Goal: Transaction & Acquisition: Purchase product/service

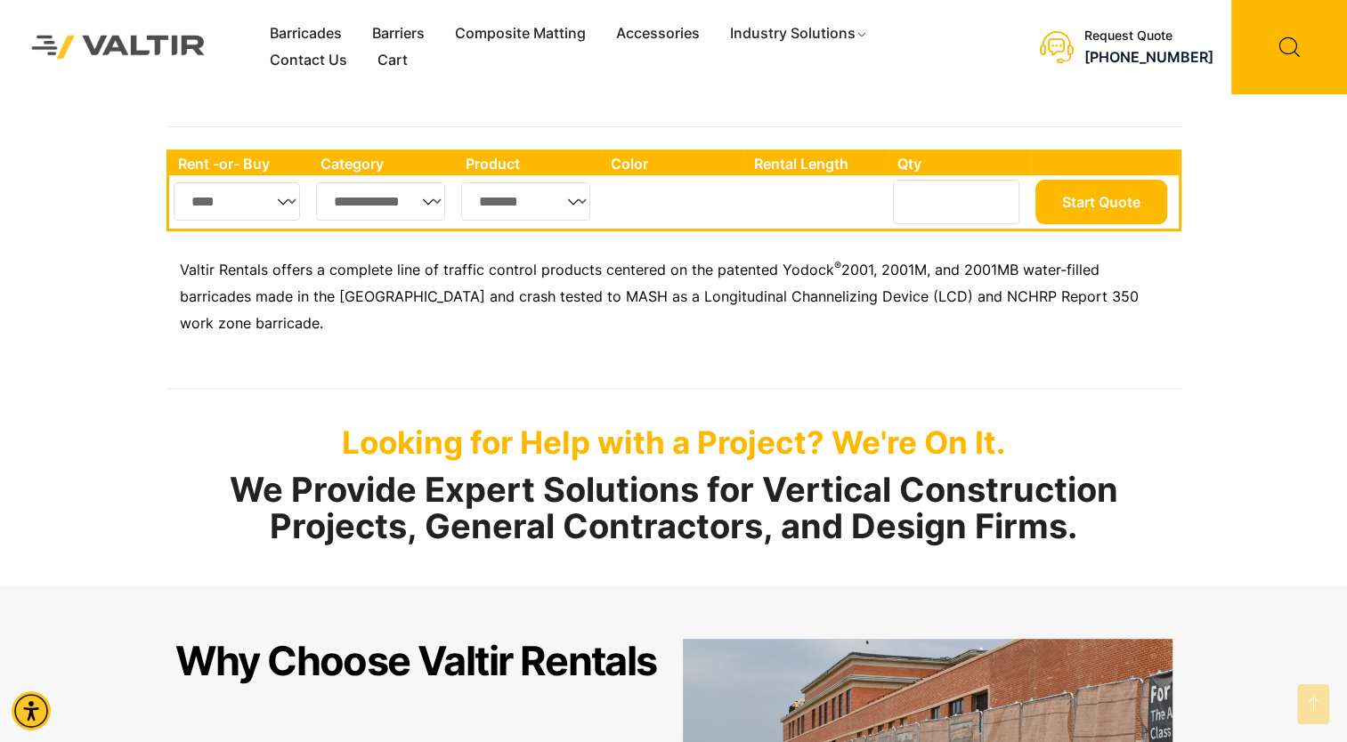
scroll to position [605, 0]
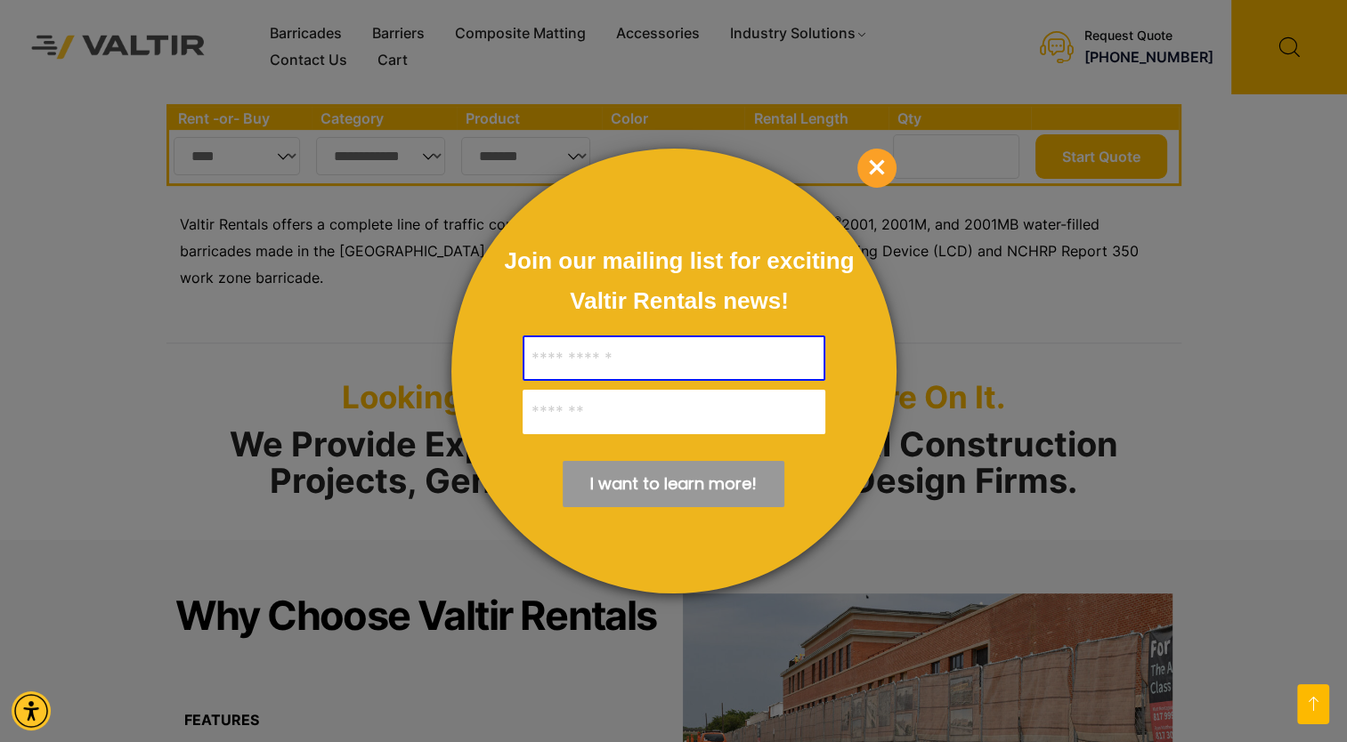
click at [879, 169] on span "×" at bounding box center [876, 168] width 39 height 39
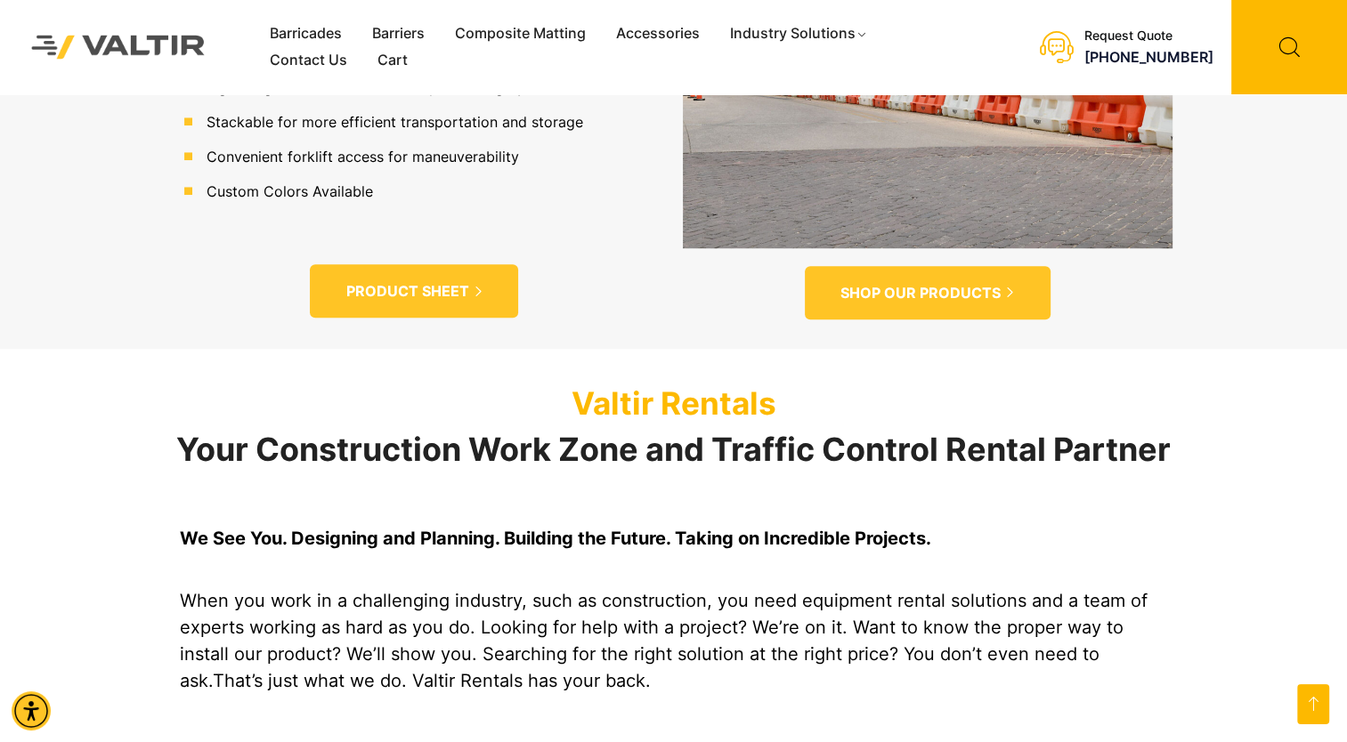
scroll to position [1271, 0]
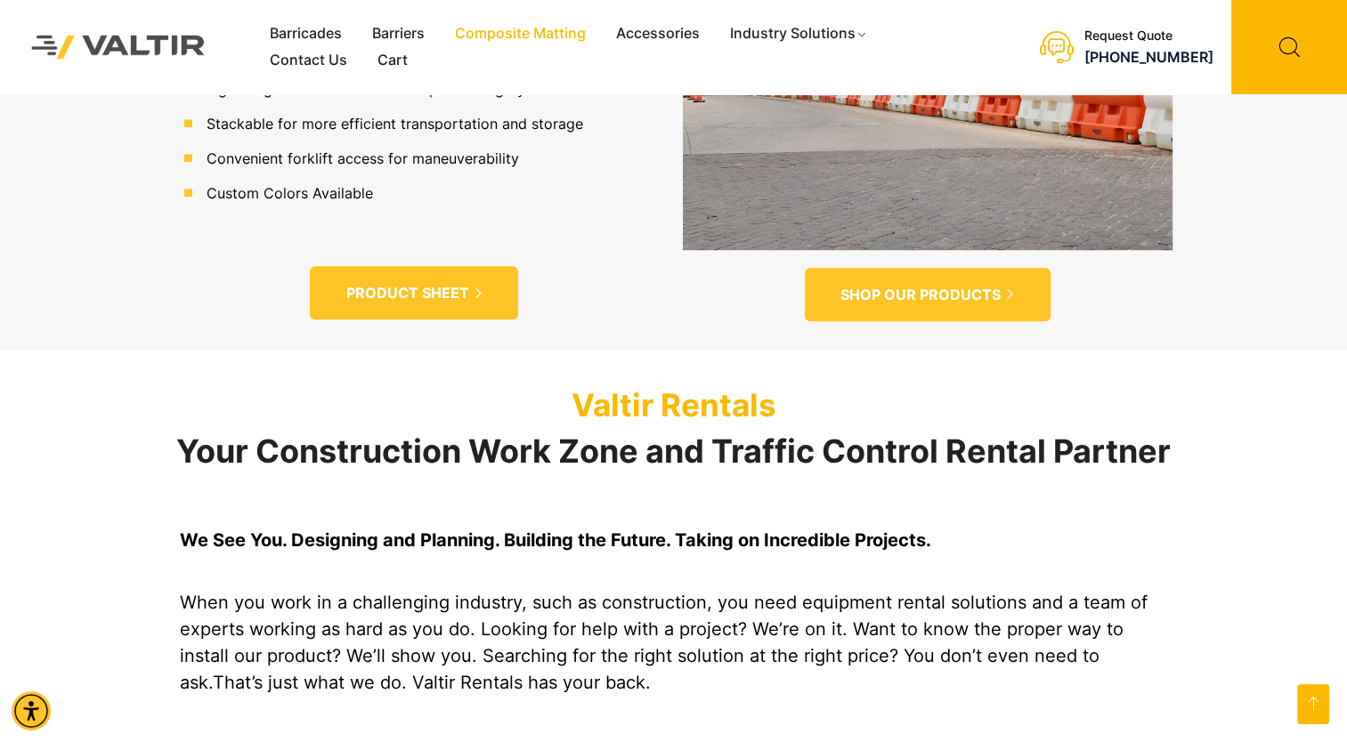
click at [538, 33] on link "Composite Matting" at bounding box center [520, 33] width 161 height 27
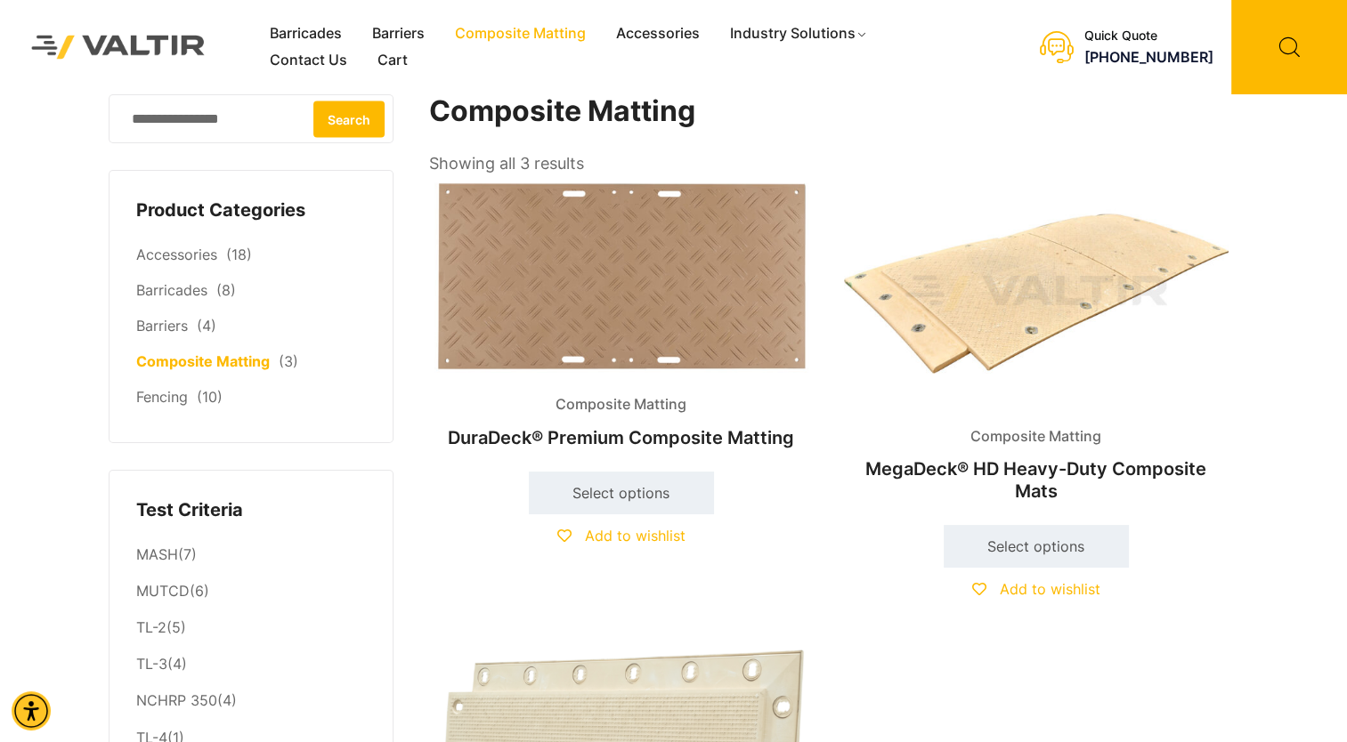
click at [548, 280] on img at bounding box center [621, 277] width 385 height 199
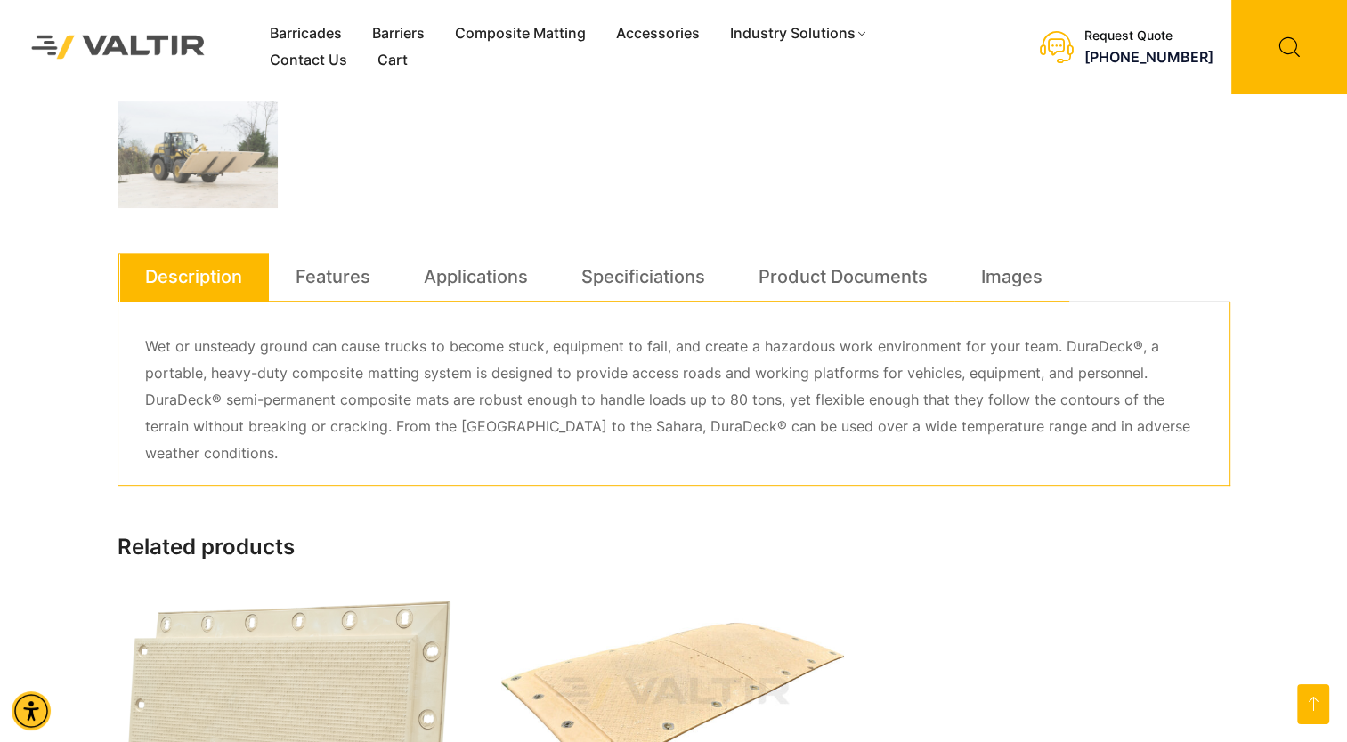
scroll to position [655, 0]
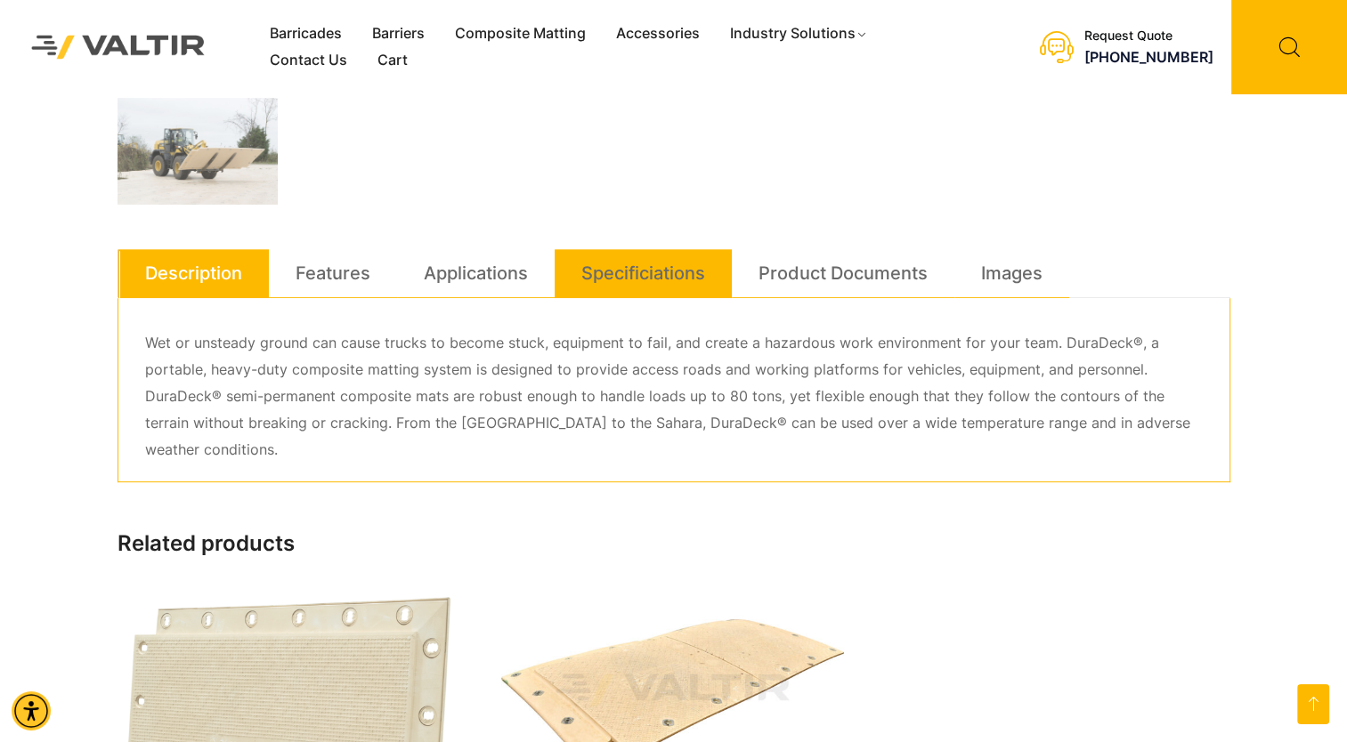
click at [630, 272] on link "Specificiations" at bounding box center [643, 273] width 124 height 48
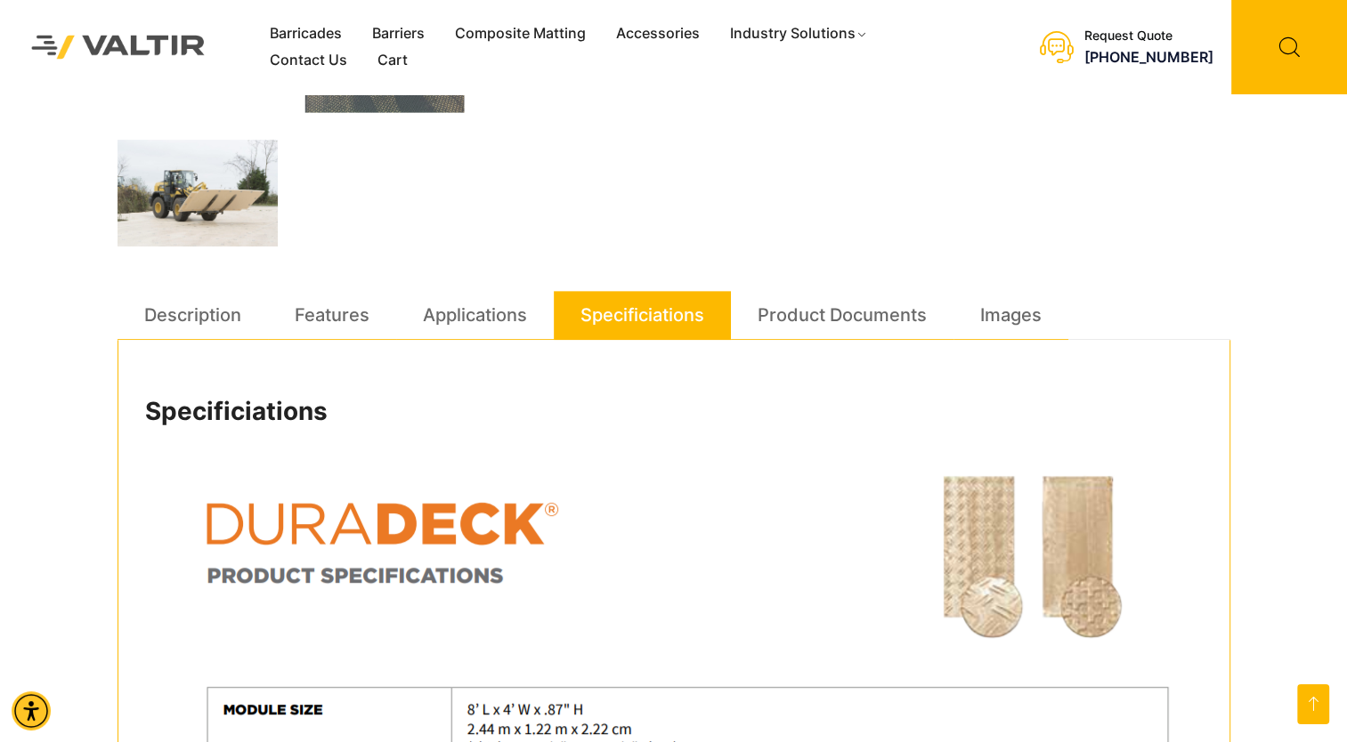
scroll to position [687, 0]
